Goal: Task Accomplishment & Management: Use online tool/utility

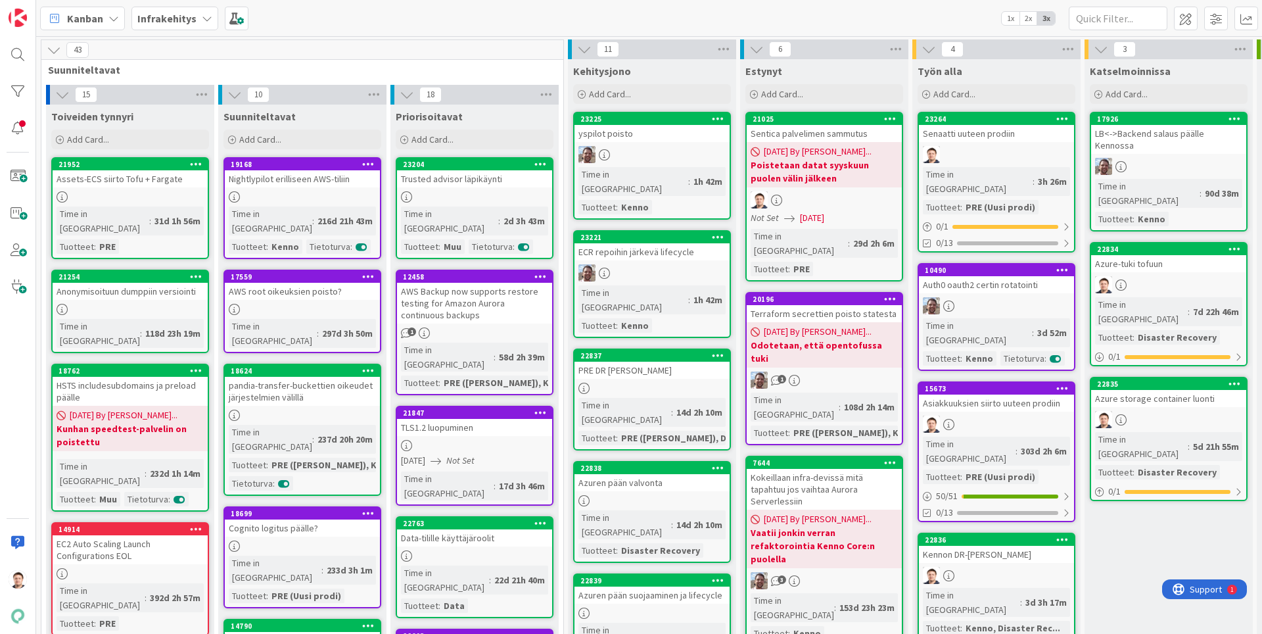
click at [977, 144] on link "23264 Senaatti uuteen prodiin Time in Column : 3h 26m Tuotteet : PRE (Uusi prod…" at bounding box center [997, 182] width 158 height 141
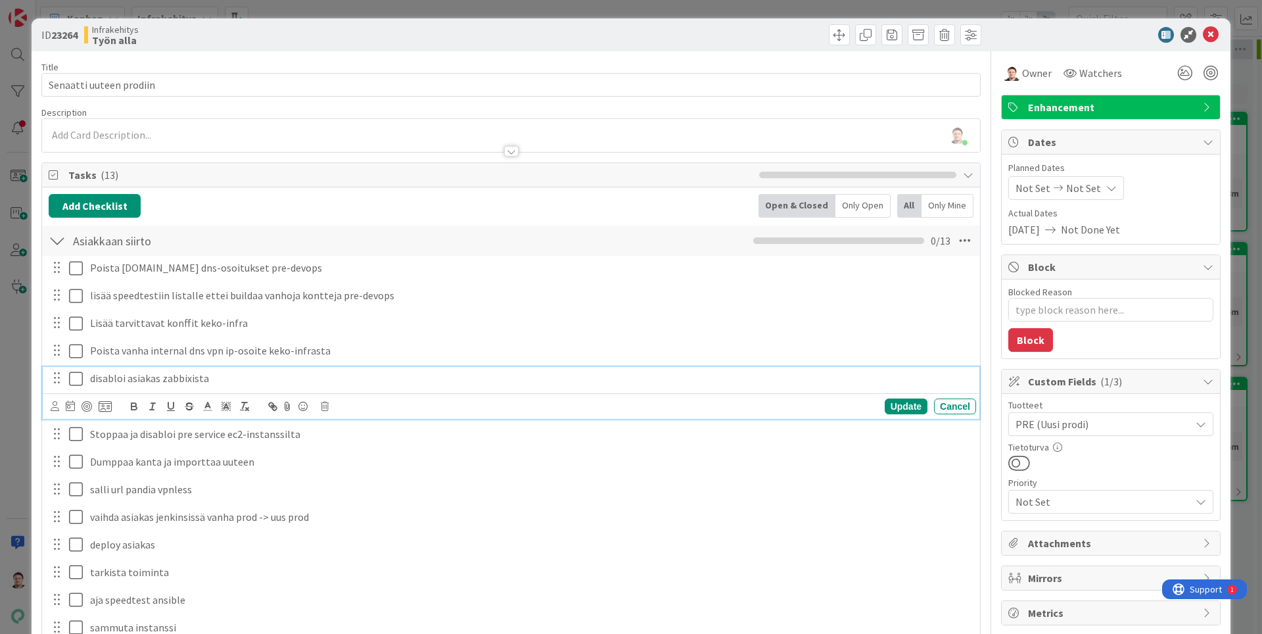
click at [73, 382] on icon at bounding box center [76, 379] width 14 height 16
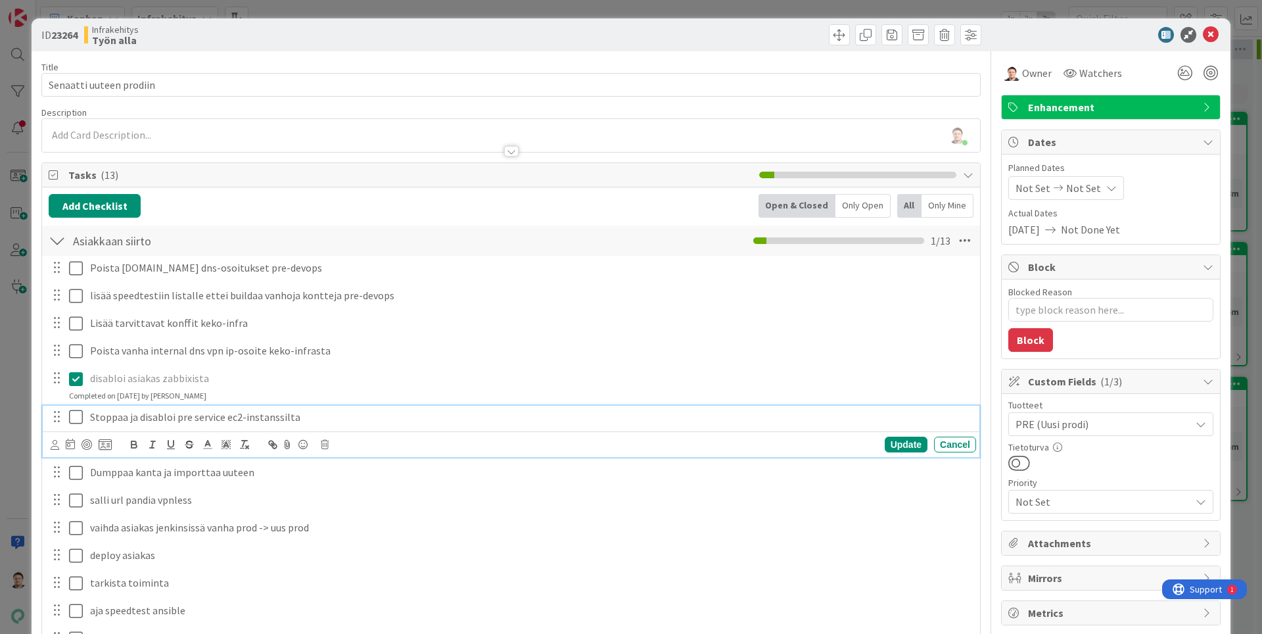
click at [74, 417] on icon at bounding box center [76, 417] width 14 height 16
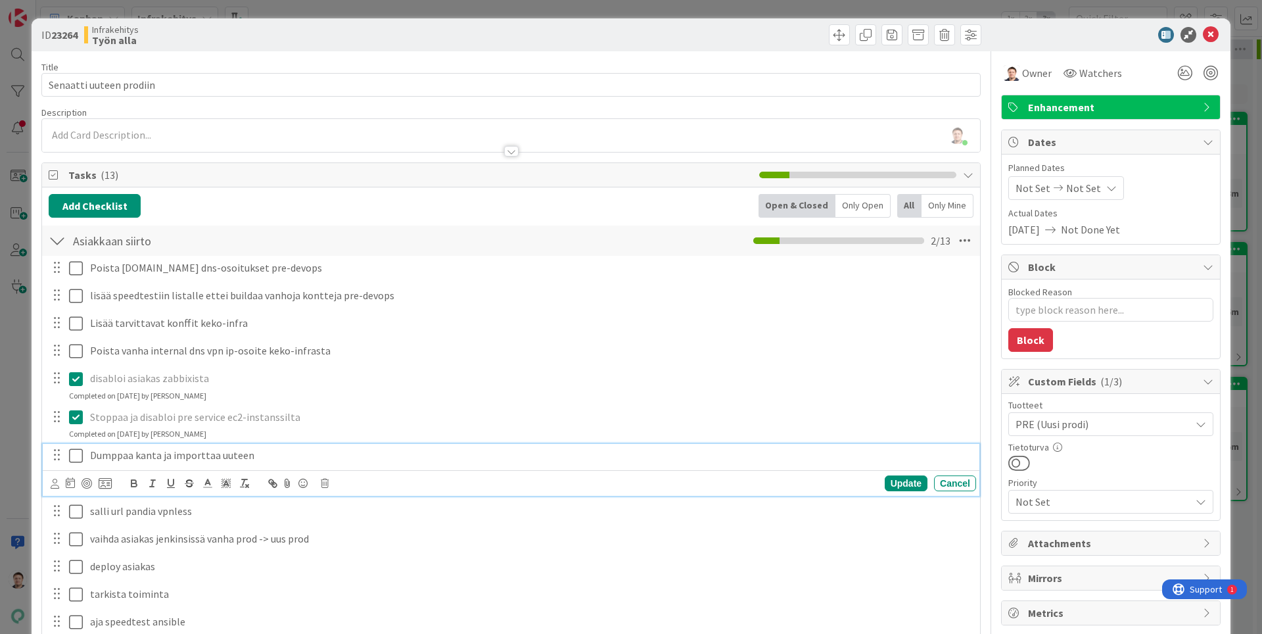
click at [82, 453] on icon at bounding box center [76, 456] width 14 height 16
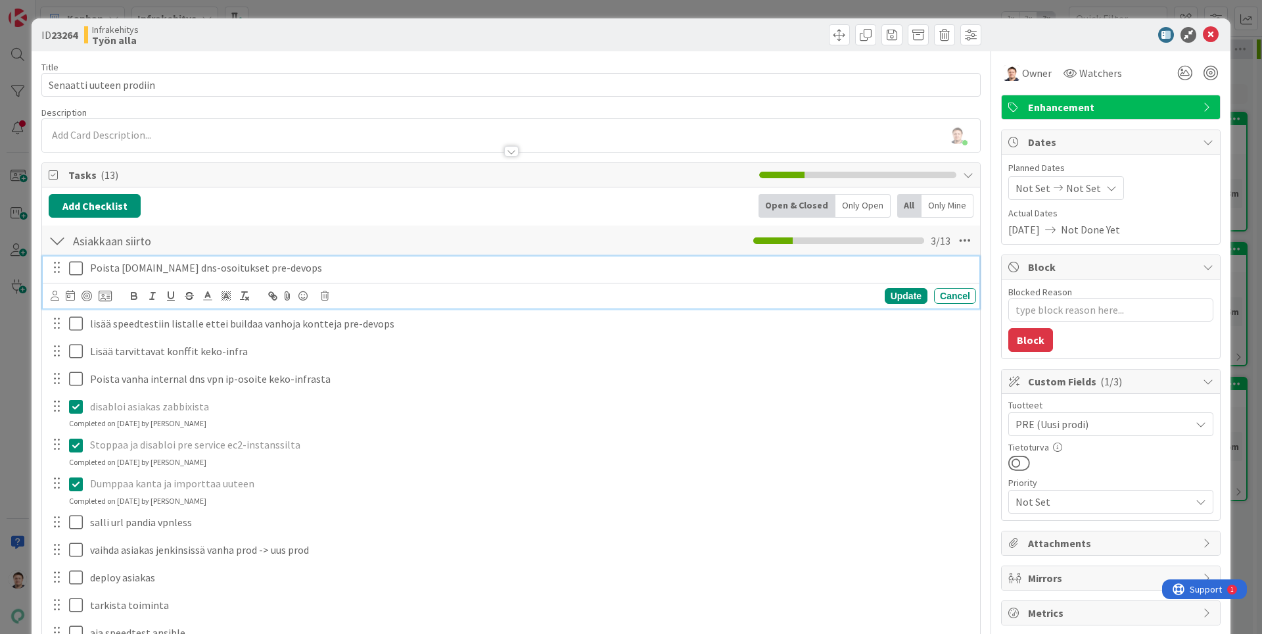
click at [76, 276] on button at bounding box center [77, 268] width 16 height 21
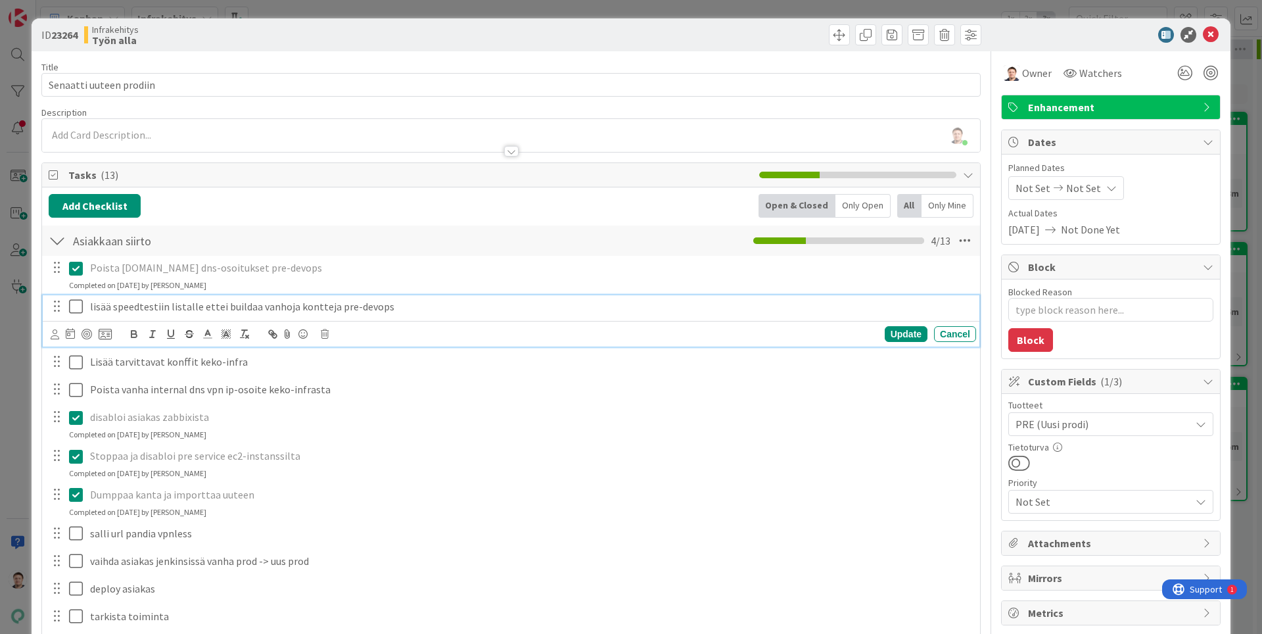
click at [84, 304] on button at bounding box center [77, 307] width 16 height 21
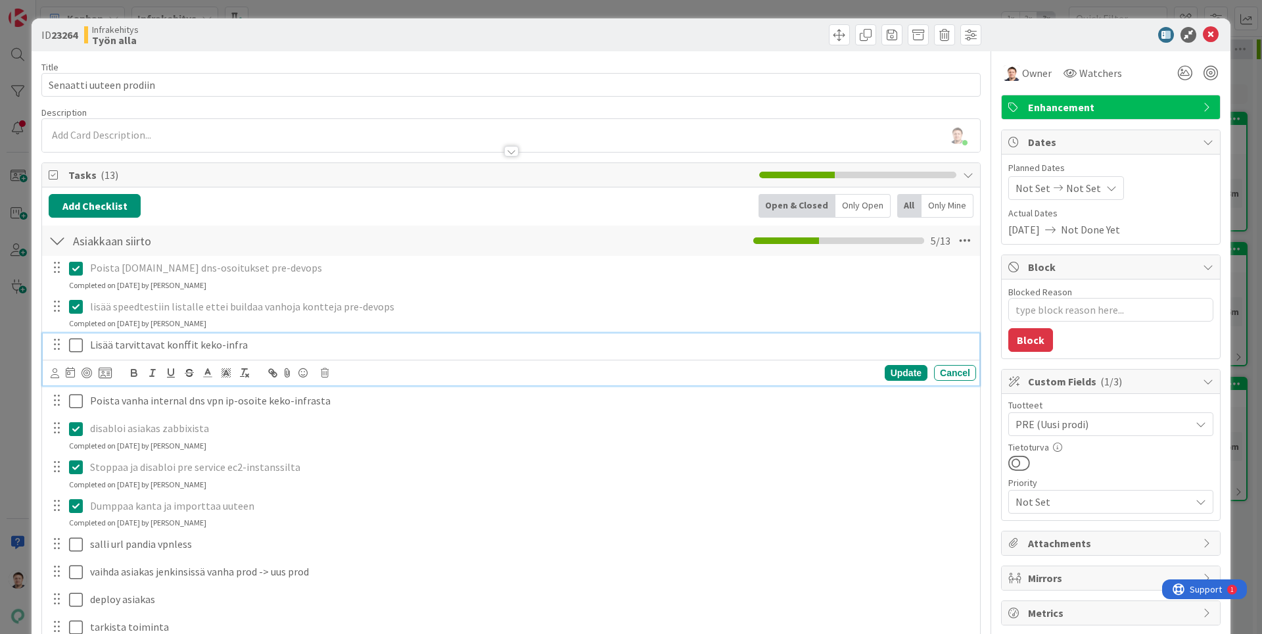
click at [78, 349] on icon at bounding box center [76, 345] width 14 height 16
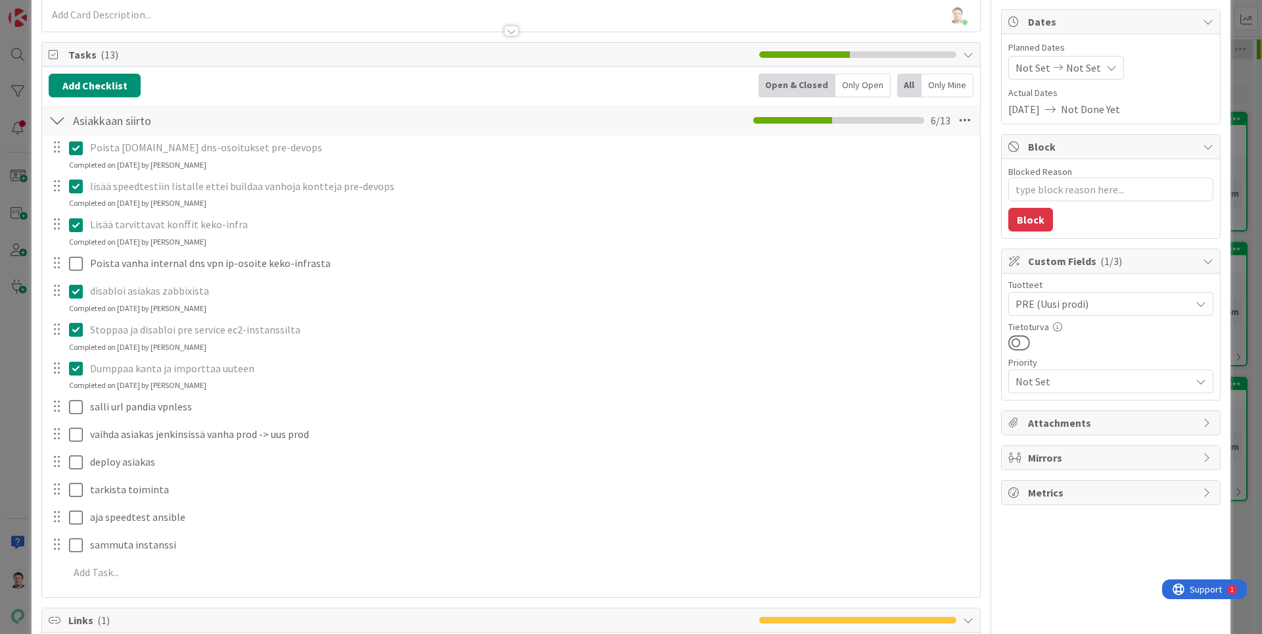
scroll to position [166, 0]
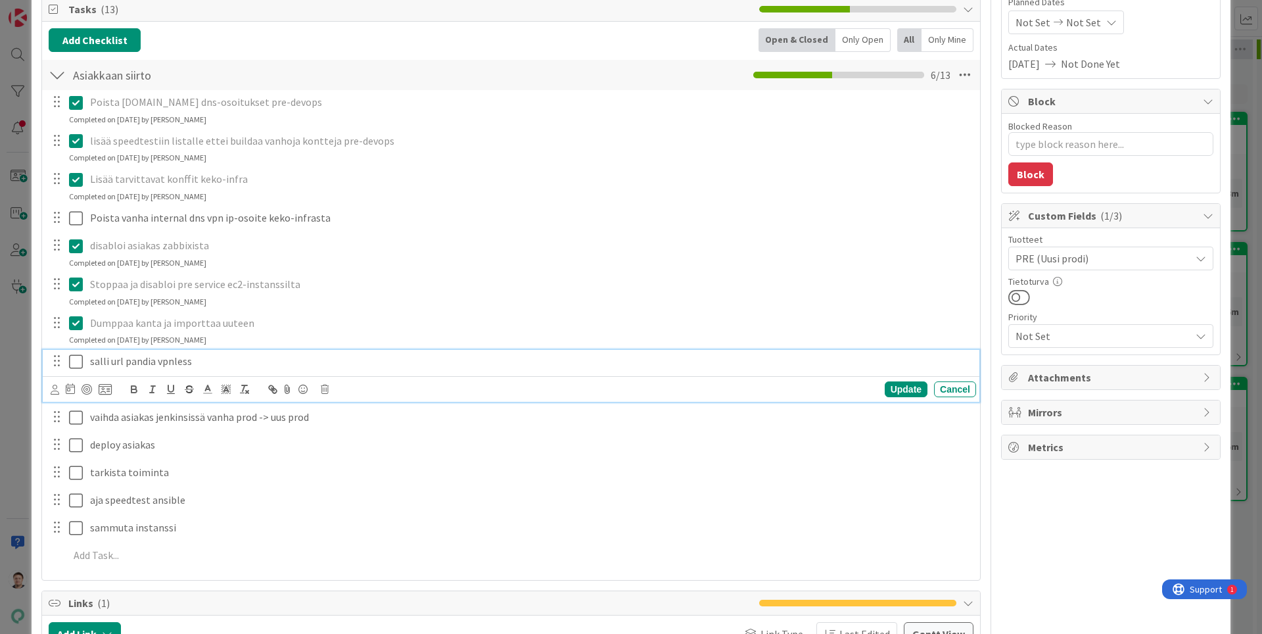
click at [78, 362] on icon at bounding box center [76, 362] width 14 height 16
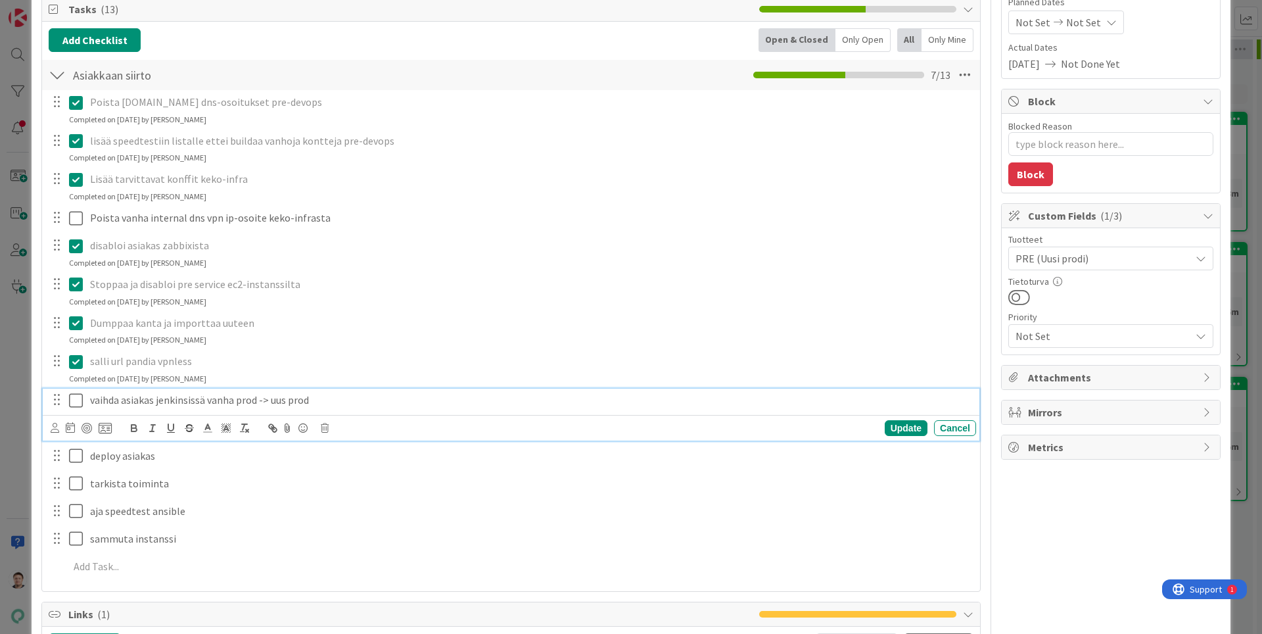
click at [76, 395] on icon at bounding box center [76, 400] width 14 height 16
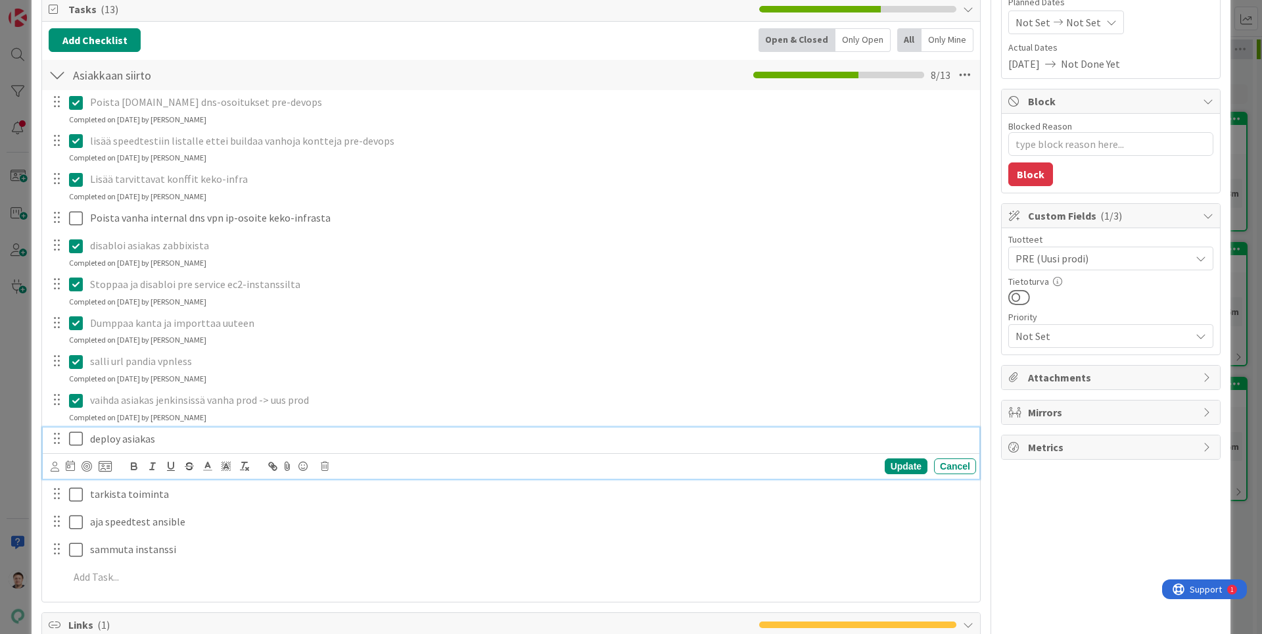
click at [72, 437] on icon at bounding box center [76, 439] width 14 height 16
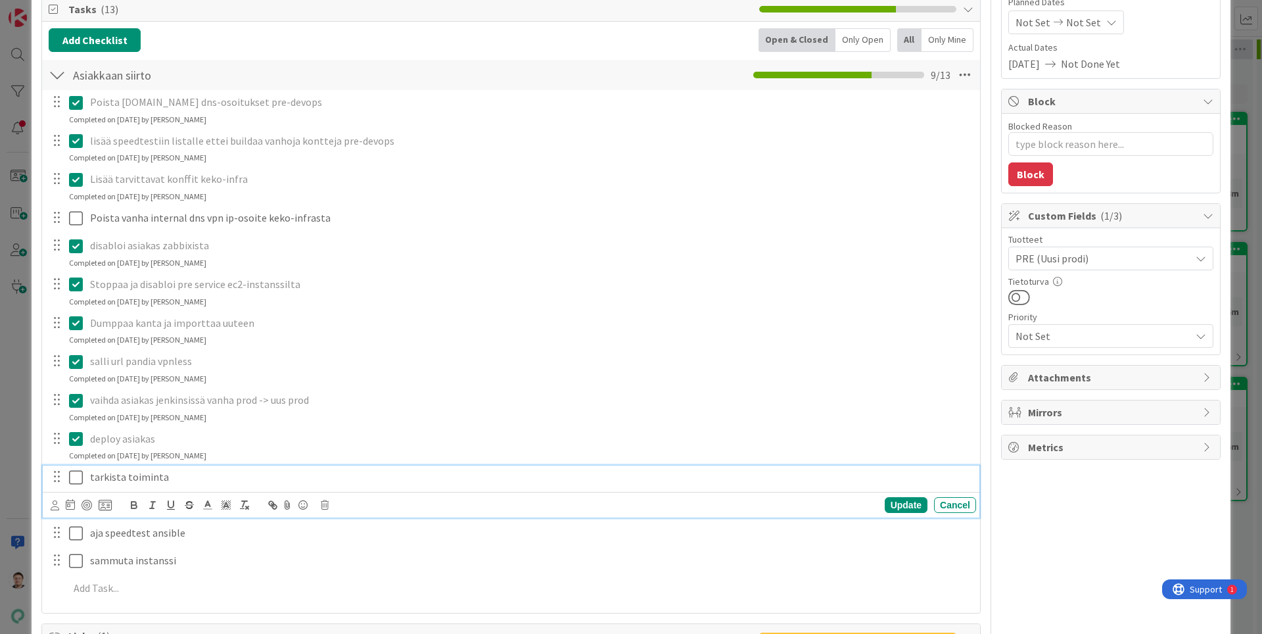
click at [76, 477] on icon at bounding box center [76, 477] width 14 height 16
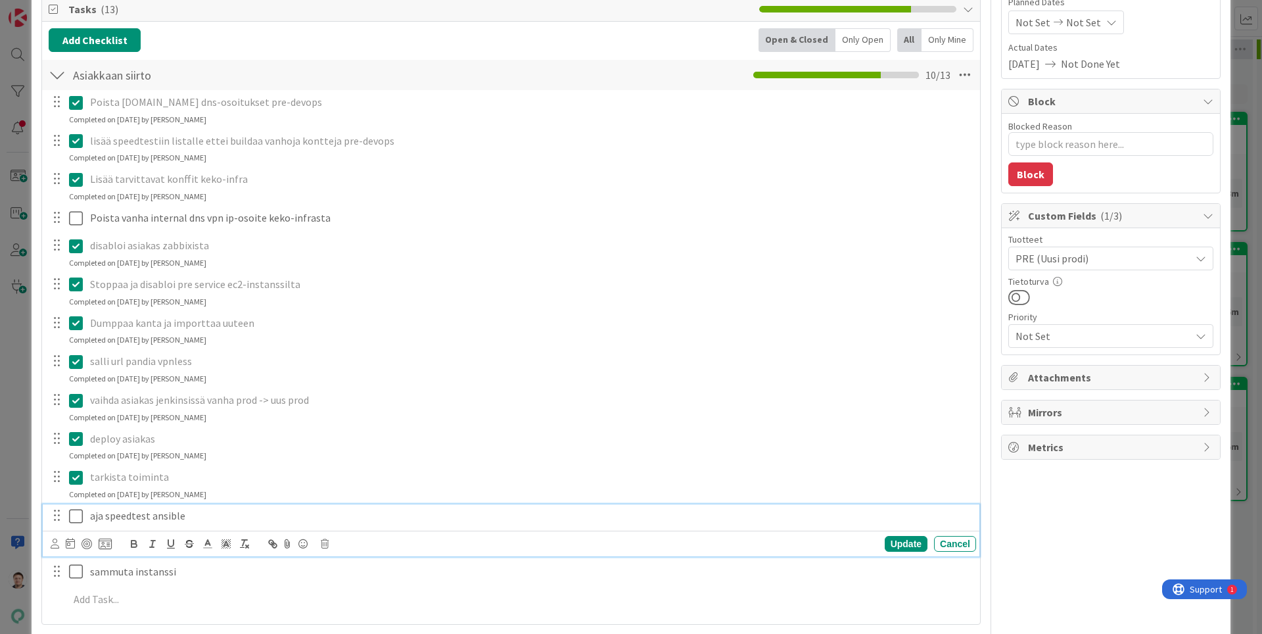
click at [79, 518] on icon at bounding box center [76, 516] width 14 height 16
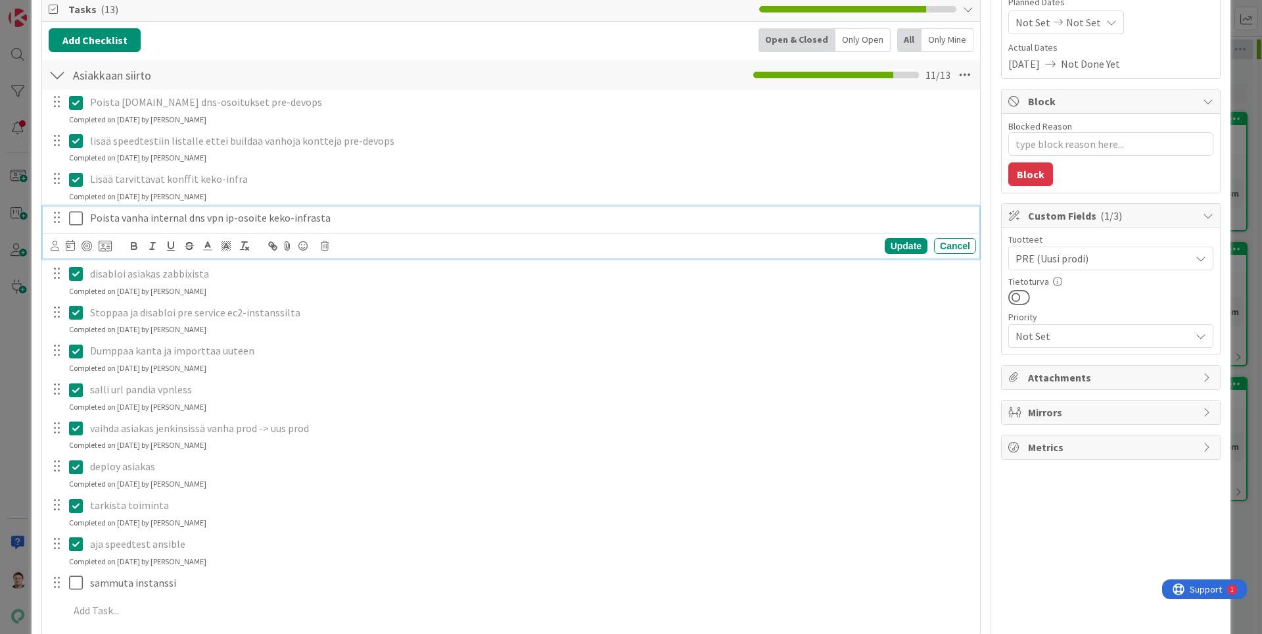
click at [76, 217] on icon at bounding box center [76, 218] width 14 height 16
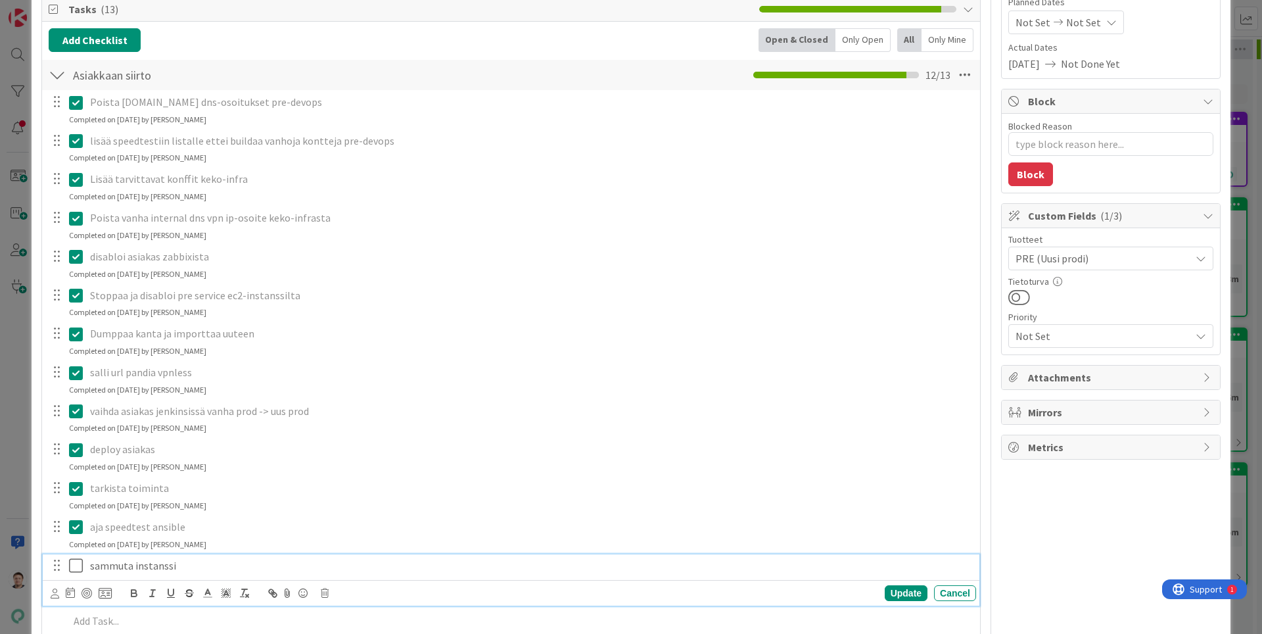
click at [73, 565] on icon at bounding box center [76, 566] width 14 height 16
type textarea "x"
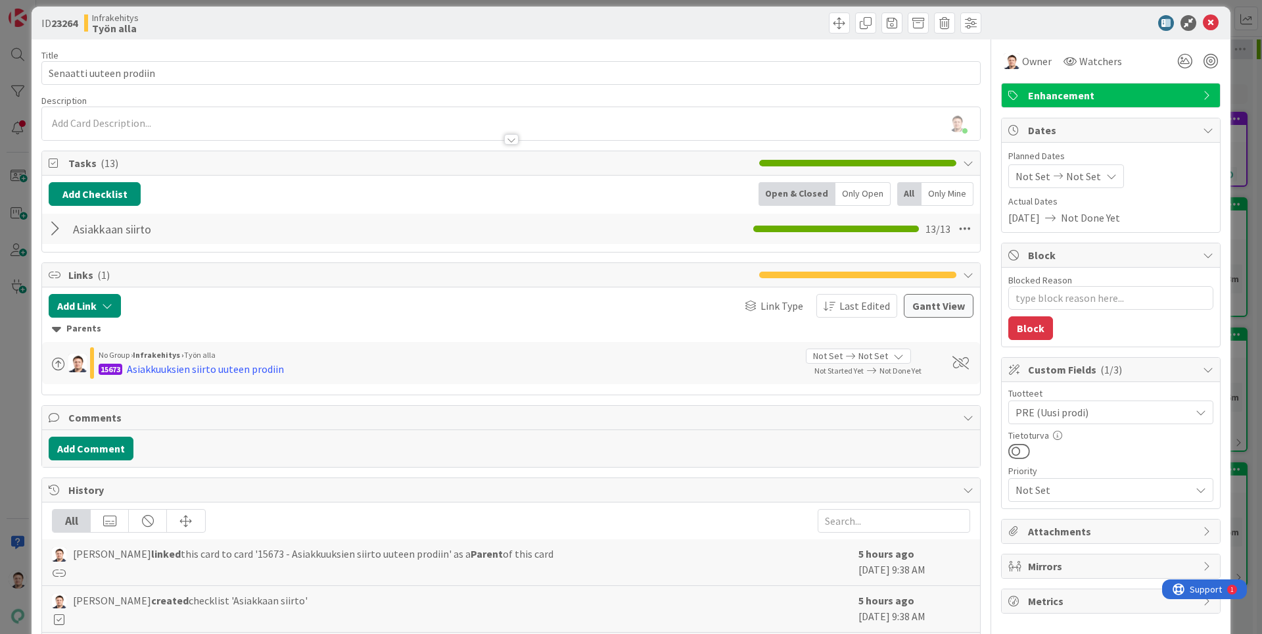
scroll to position [0, 0]
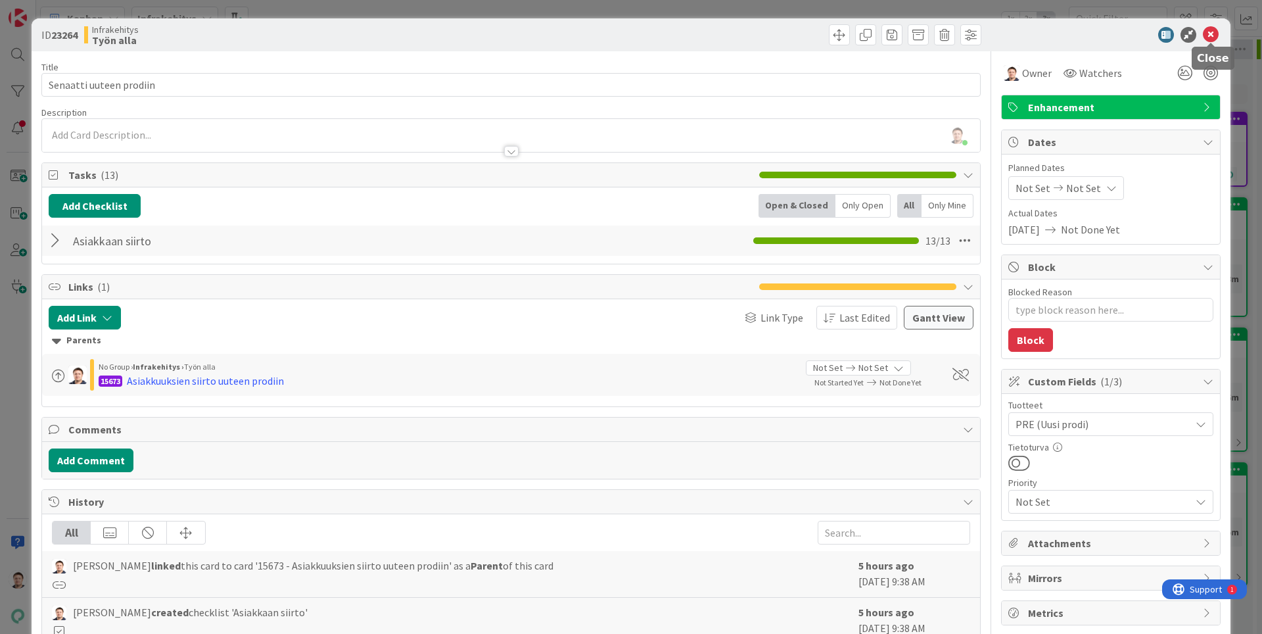
click at [1208, 39] on icon at bounding box center [1211, 35] width 16 height 16
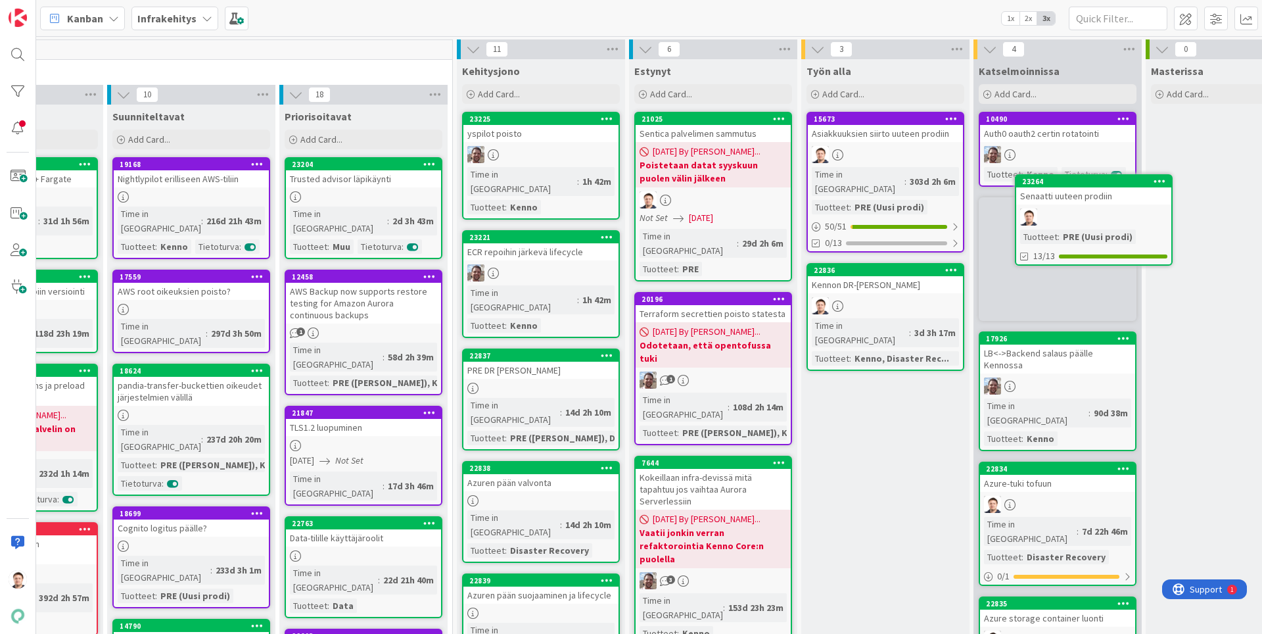
scroll to position [0, 122]
